Goal: Information Seeking & Learning: Learn about a topic

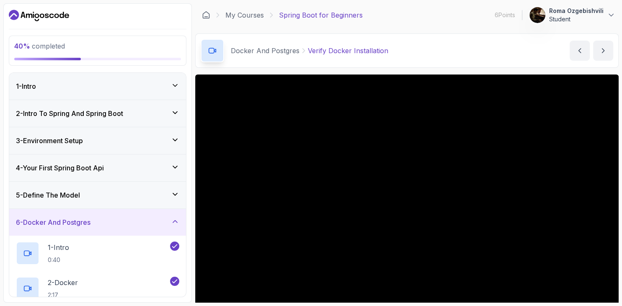
scroll to position [32, 0]
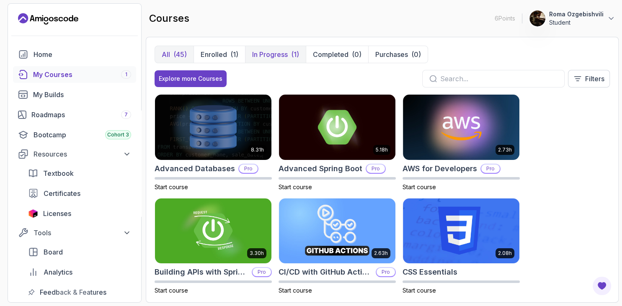
click at [323, 55] on p "Completed" at bounding box center [331, 54] width 36 height 10
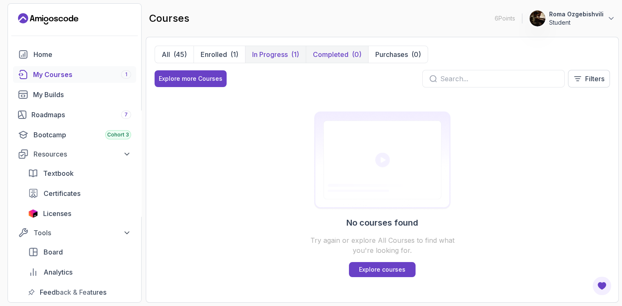
click at [272, 55] on p "In Progress" at bounding box center [270, 54] width 36 height 10
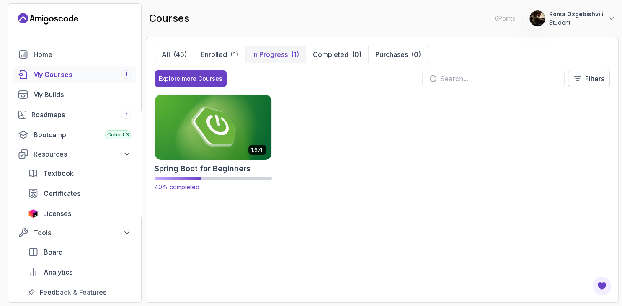
click at [204, 119] on img at bounding box center [213, 127] width 122 height 68
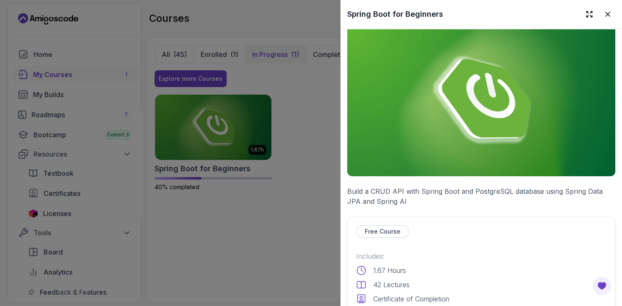
scroll to position [32, 0]
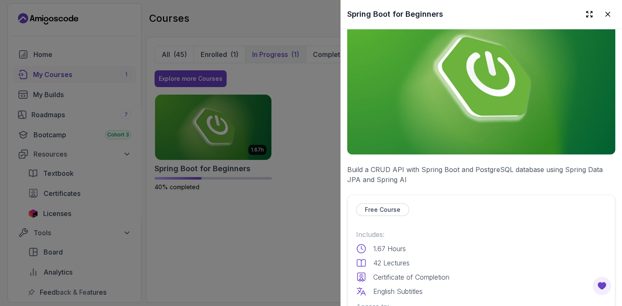
click at [379, 204] on div "Free Course" at bounding box center [382, 210] width 53 height 13
click at [393, 211] on p "Free Course" at bounding box center [383, 210] width 36 height 8
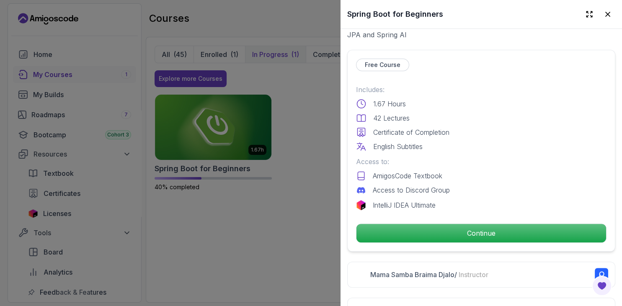
scroll to position [273, 0]
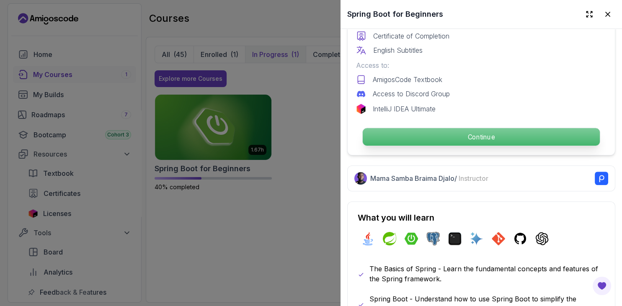
click at [503, 141] on p "Continue" at bounding box center [481, 137] width 237 height 18
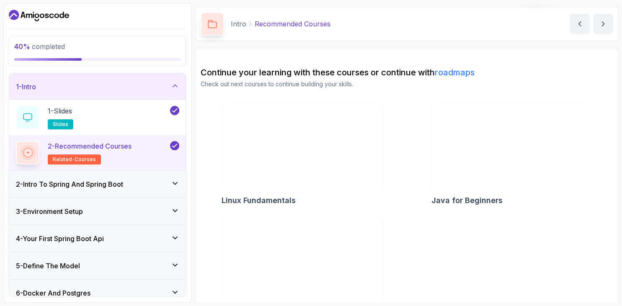
scroll to position [52, 0]
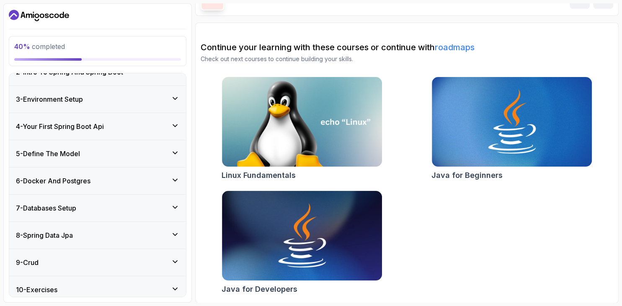
click at [111, 157] on div "5 - Define The Model" at bounding box center [97, 154] width 163 height 10
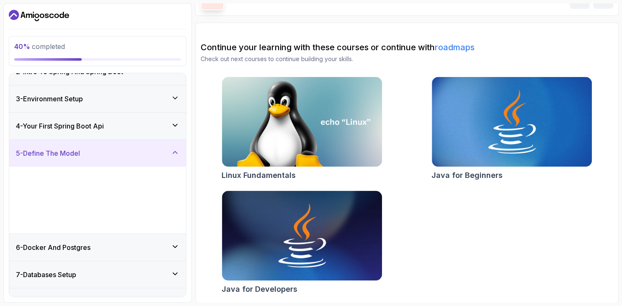
scroll to position [42, 0]
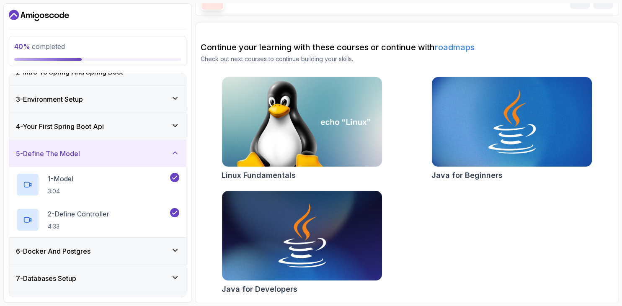
click at [125, 160] on div "5 - Define The Model" at bounding box center [97, 153] width 177 height 27
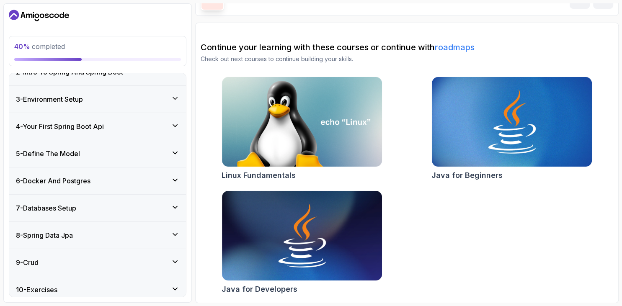
click at [142, 182] on div "6 - Docker And Postgres" at bounding box center [97, 181] width 163 height 10
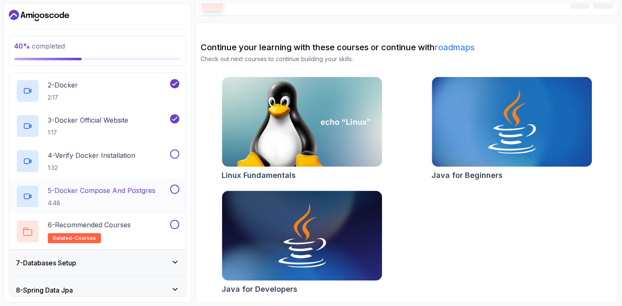
scroll to position [203, 0]
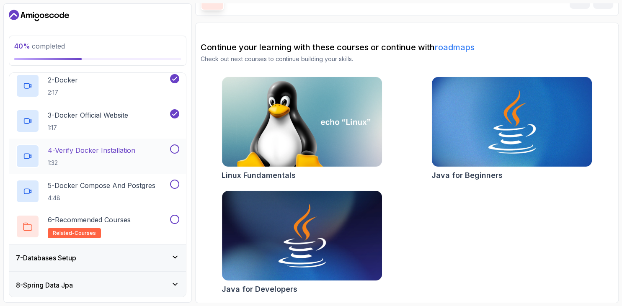
click at [145, 148] on div "4 - Verify Docker Installation 1:32" at bounding box center [92, 156] width 152 height 23
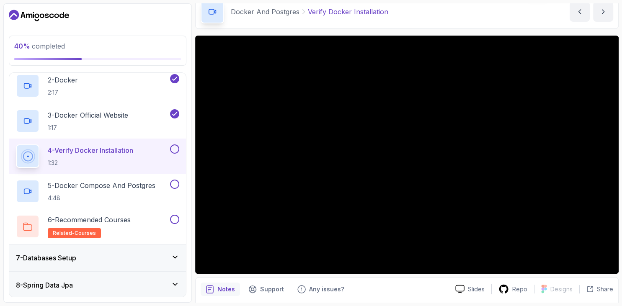
scroll to position [36, 0]
